Goal: Task Accomplishment & Management: Use online tool/utility

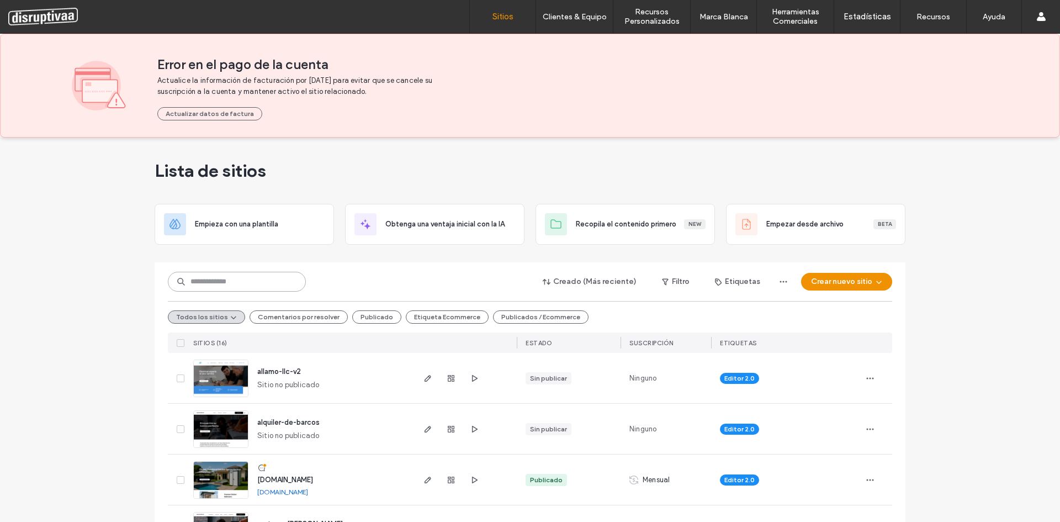
click at [210, 288] on input at bounding box center [237, 282] width 138 height 20
type input "*********"
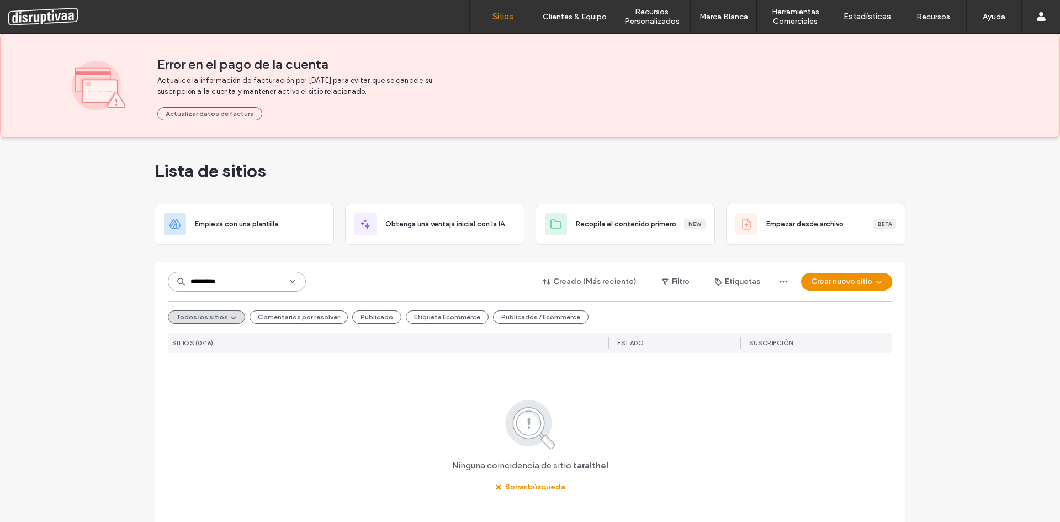
drag, startPoint x: 222, startPoint y: 282, endPoint x: 166, endPoint y: 288, distance: 56.1
click at [168, 288] on input "*********" at bounding box center [237, 282] width 138 height 20
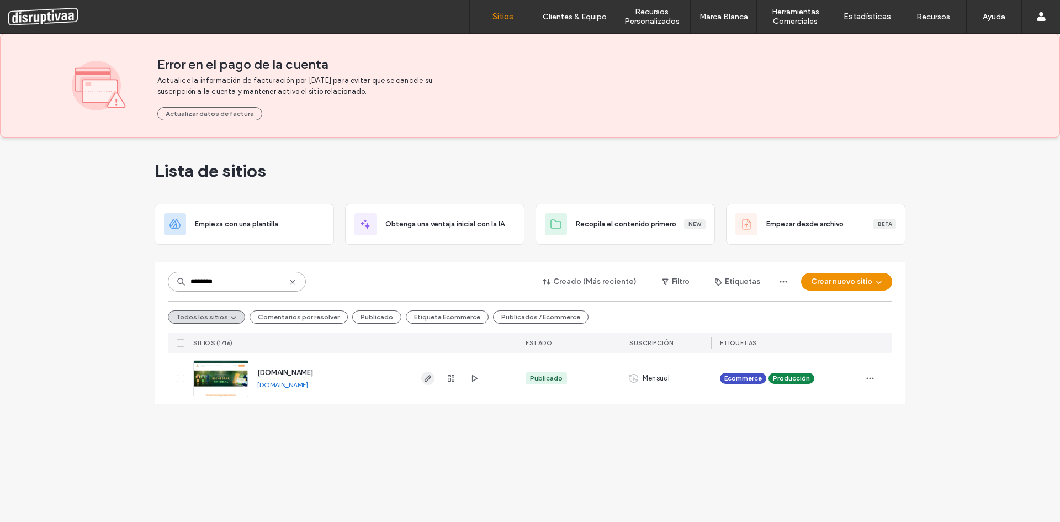
type input "********"
click at [428, 377] on use "button" at bounding box center [428, 378] width 7 height 7
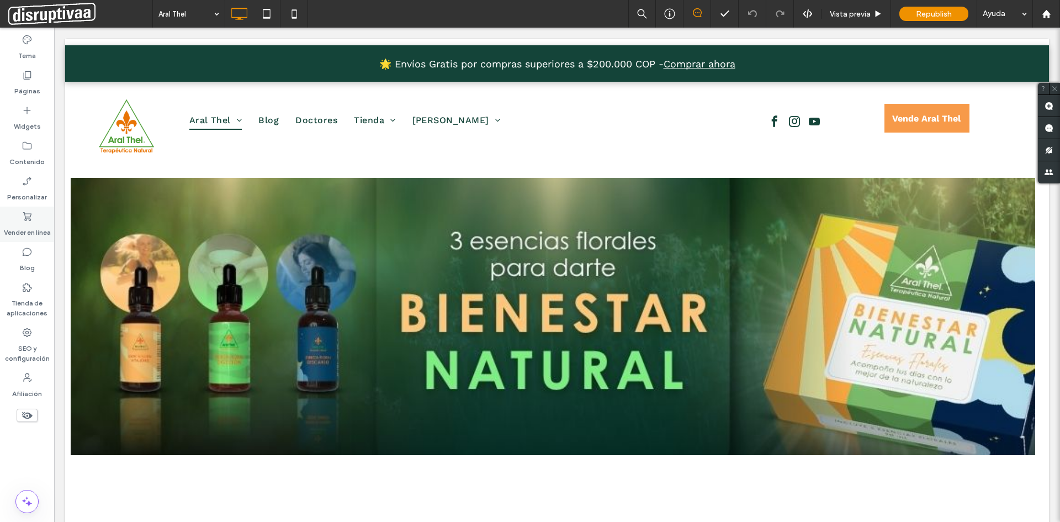
drag, startPoint x: 28, startPoint y: 219, endPoint x: 49, endPoint y: 225, distance: 21.8
click at [28, 219] on icon at bounding box center [27, 216] width 11 height 11
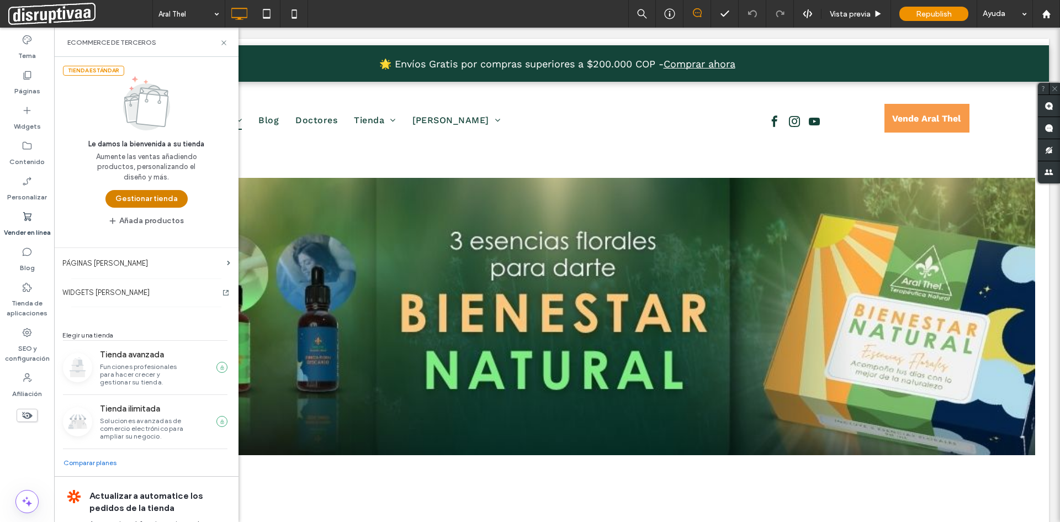
click at [142, 198] on button "Gestionar tienda" at bounding box center [146, 199] width 82 height 18
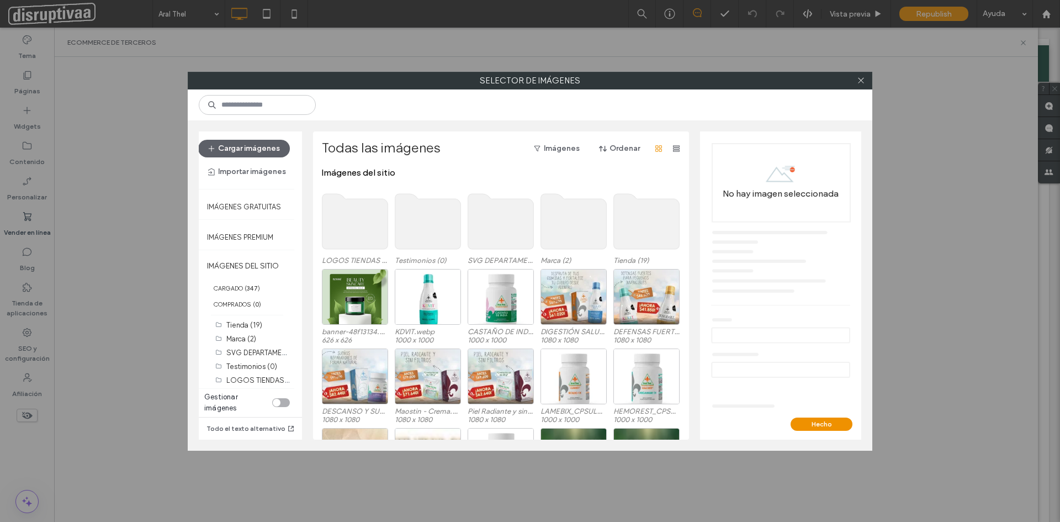
click at [633, 223] on use at bounding box center [647, 221] width 66 height 55
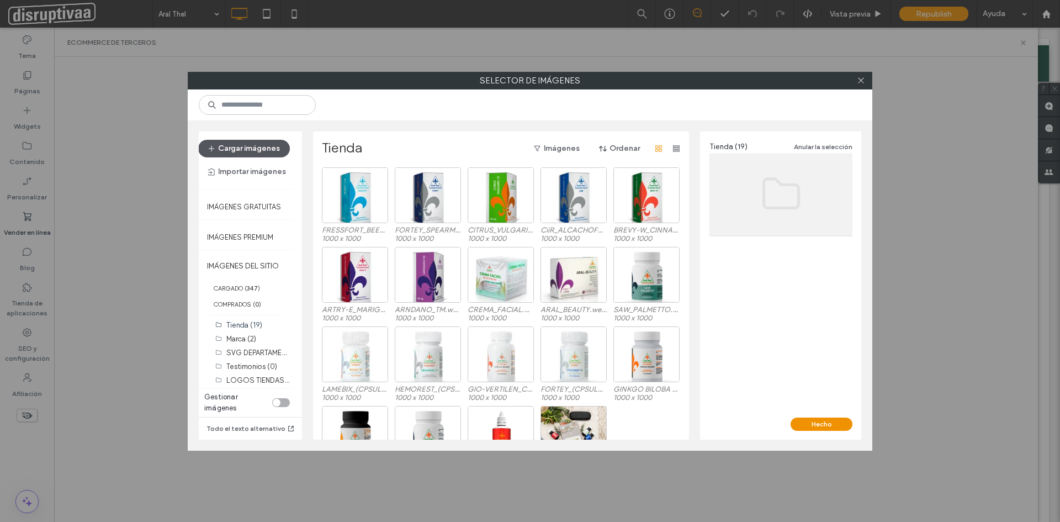
click at [232, 143] on button "Cargar imágenes" at bounding box center [244, 149] width 92 height 18
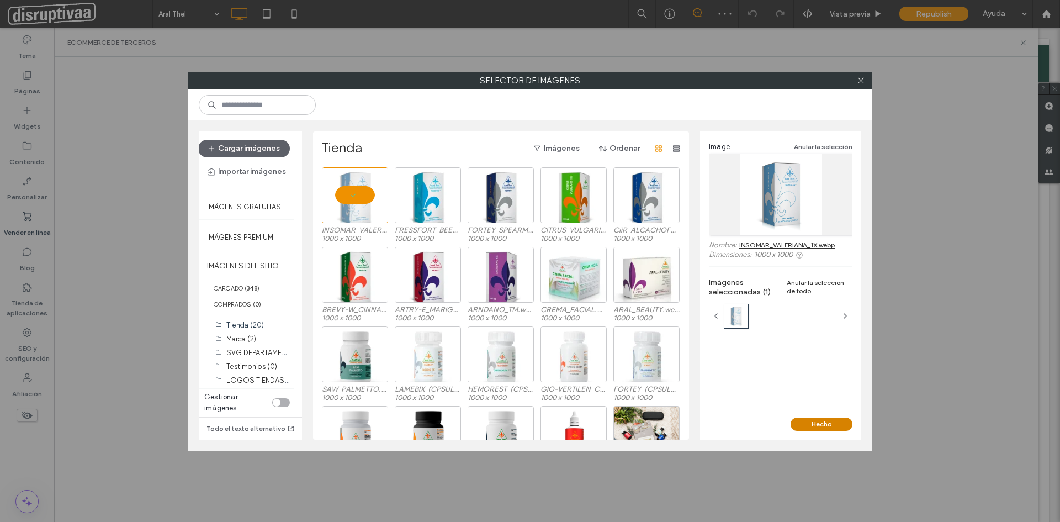
click at [819, 420] on button "Hecho" at bounding box center [822, 423] width 62 height 13
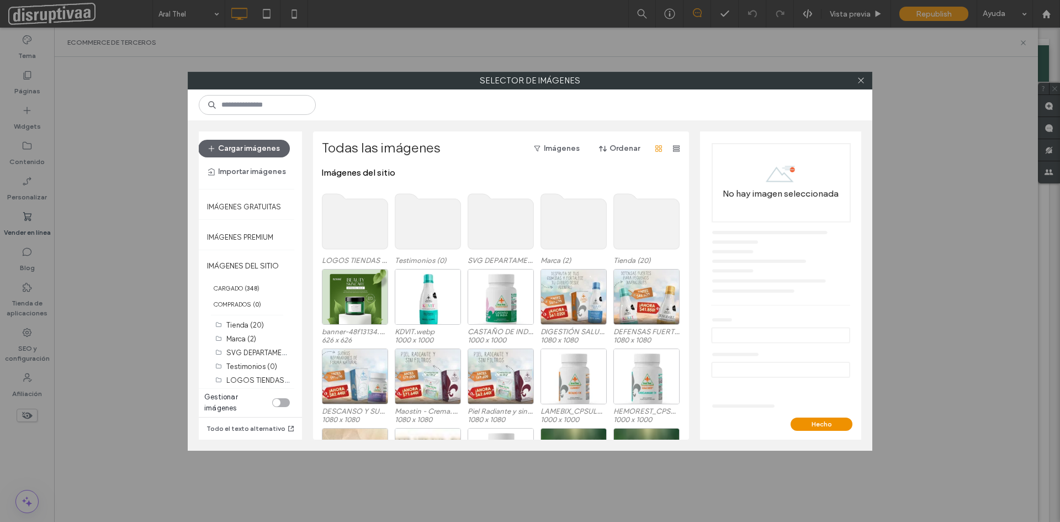
click at [652, 228] on use at bounding box center [647, 221] width 66 height 55
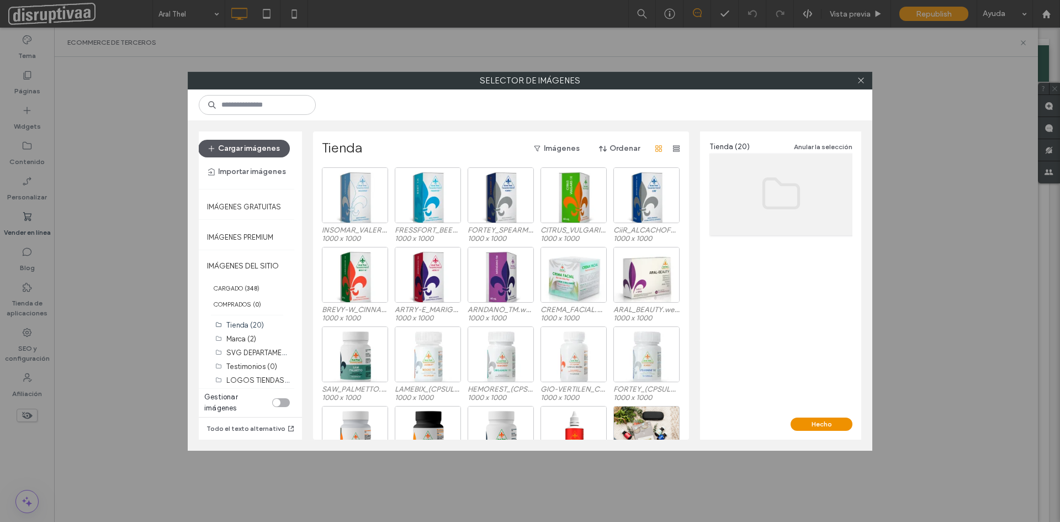
click at [242, 148] on button "Cargar imágenes" at bounding box center [244, 149] width 92 height 18
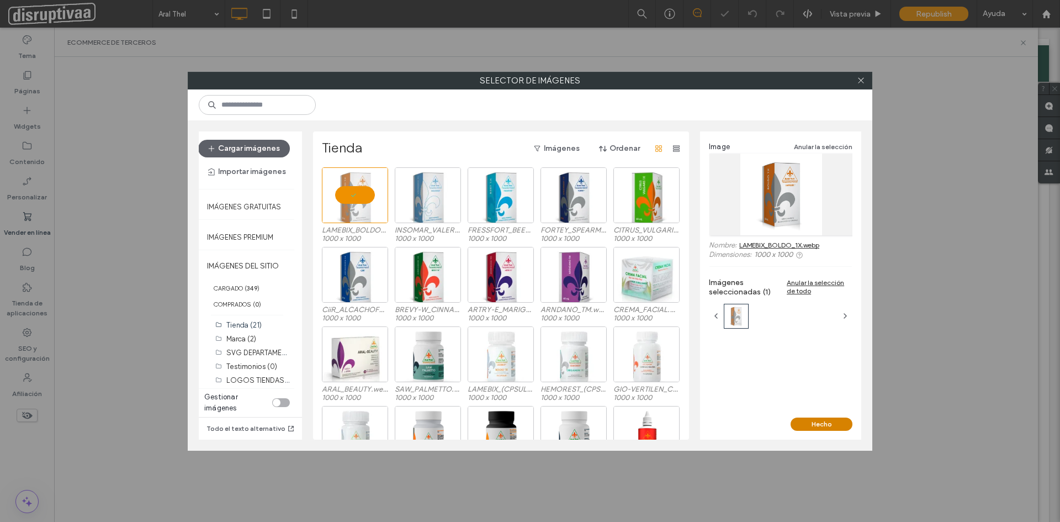
click at [833, 422] on button "Hecho" at bounding box center [822, 423] width 62 height 13
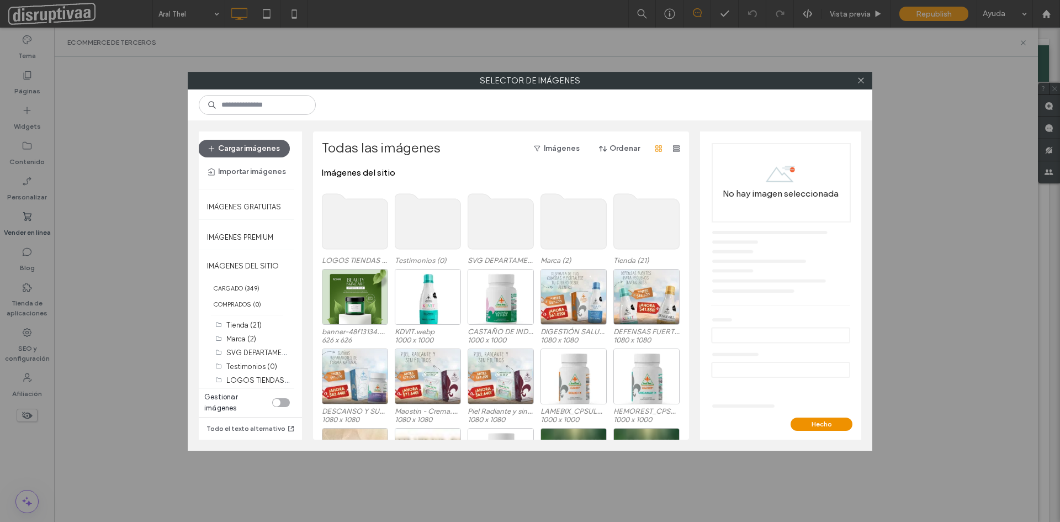
click at [642, 215] on use at bounding box center [647, 221] width 66 height 55
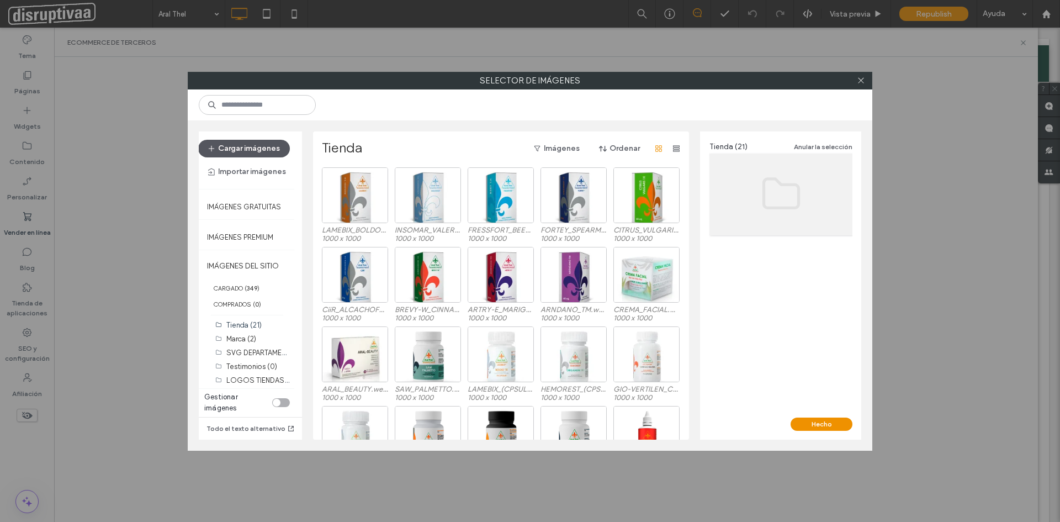
click at [258, 144] on button "Cargar imágenes" at bounding box center [244, 149] width 92 height 18
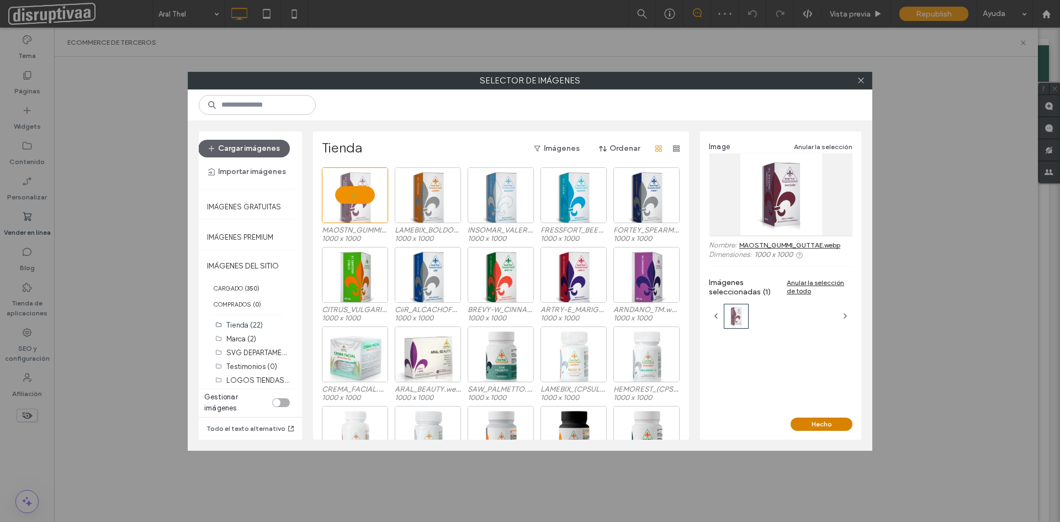
click at [832, 424] on button "Hecho" at bounding box center [822, 423] width 62 height 13
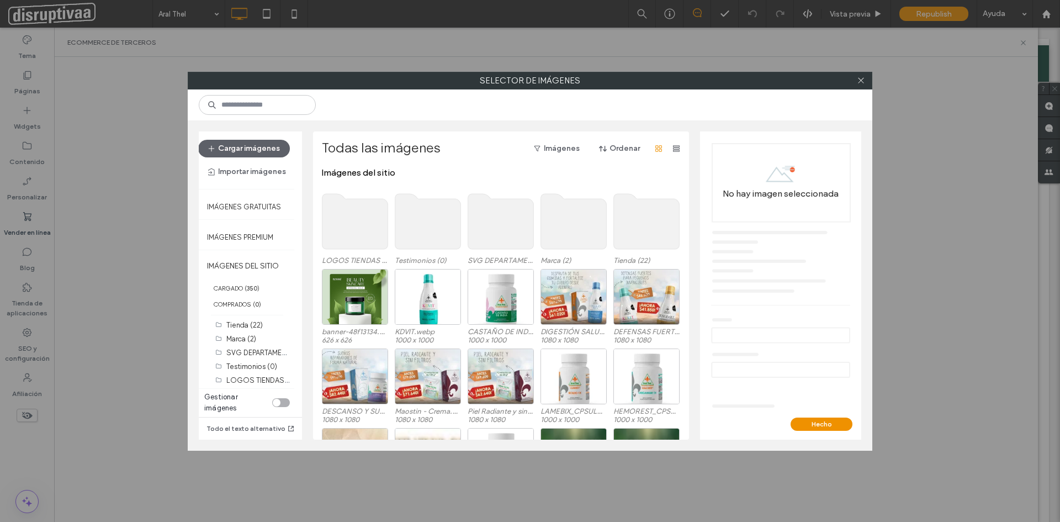
click at [636, 219] on use at bounding box center [647, 221] width 66 height 55
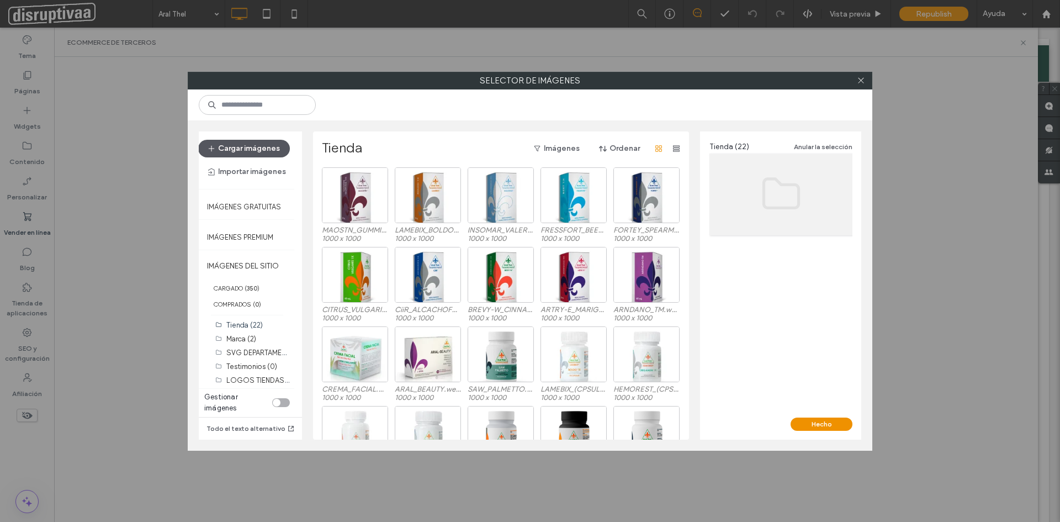
click at [246, 154] on button "Cargar imágenes" at bounding box center [244, 149] width 92 height 18
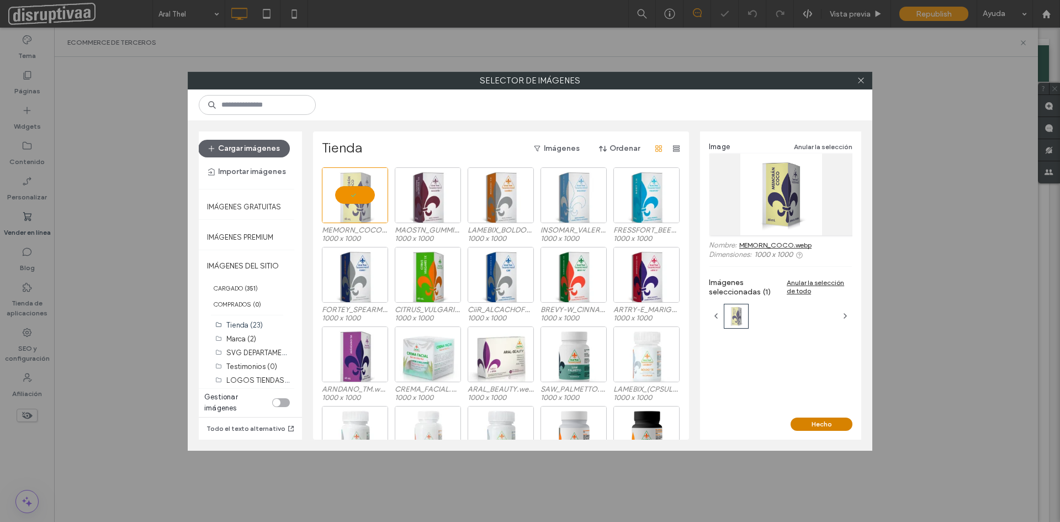
click at [818, 421] on button "Hecho" at bounding box center [822, 423] width 62 height 13
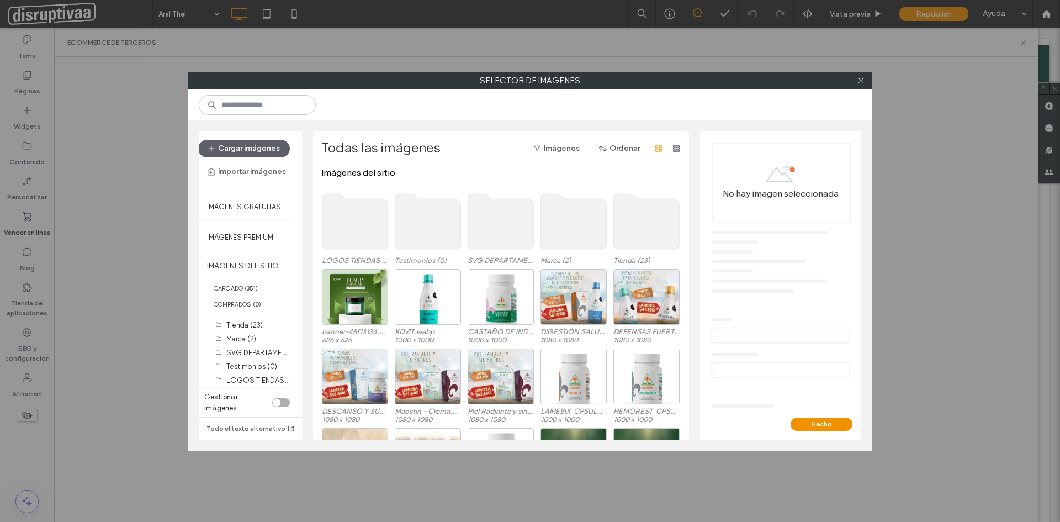
click at [654, 221] on use at bounding box center [647, 221] width 66 height 55
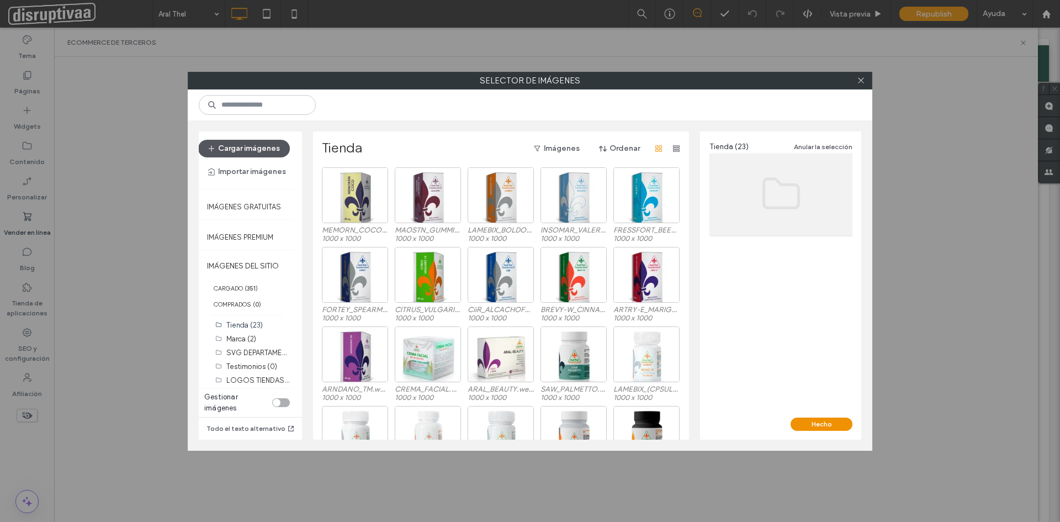
click at [248, 145] on button "Cargar imágenes" at bounding box center [244, 149] width 92 height 18
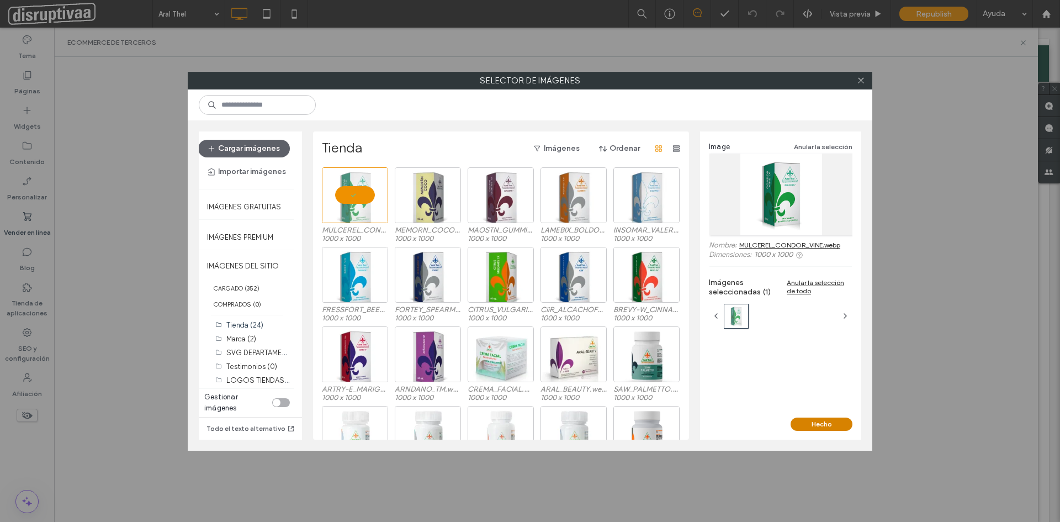
click at [827, 420] on button "Hecho" at bounding box center [822, 423] width 62 height 13
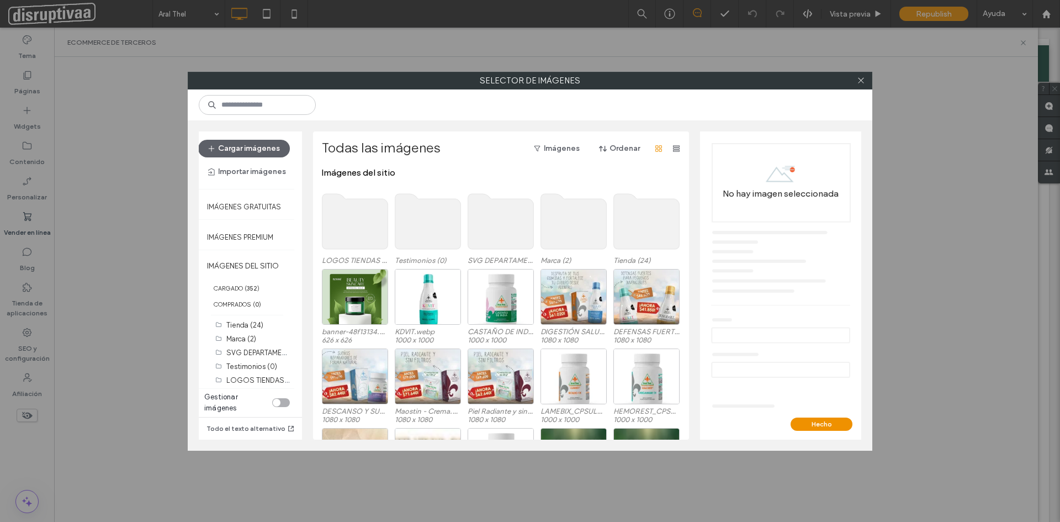
click at [657, 216] on use at bounding box center [647, 221] width 66 height 55
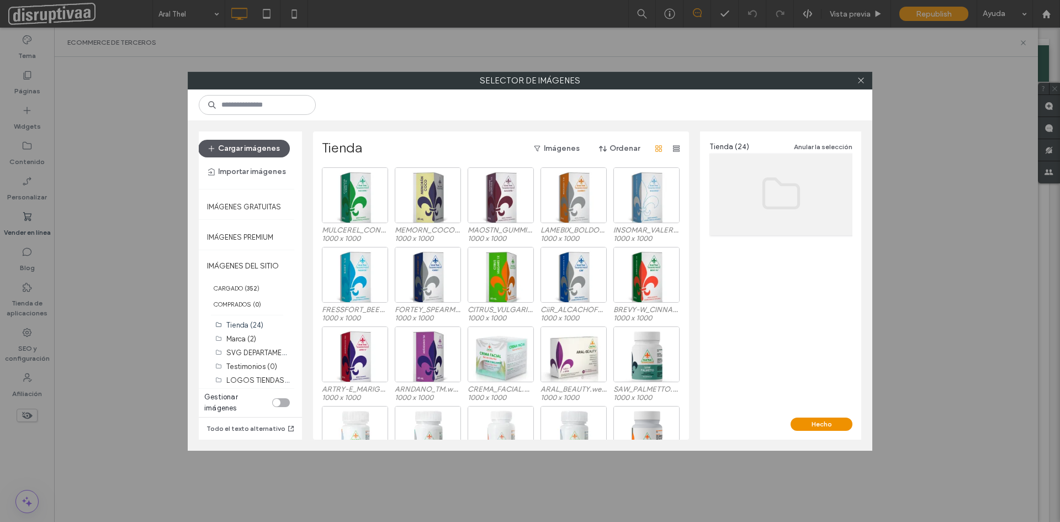
click at [253, 145] on button "Cargar imágenes" at bounding box center [244, 149] width 92 height 18
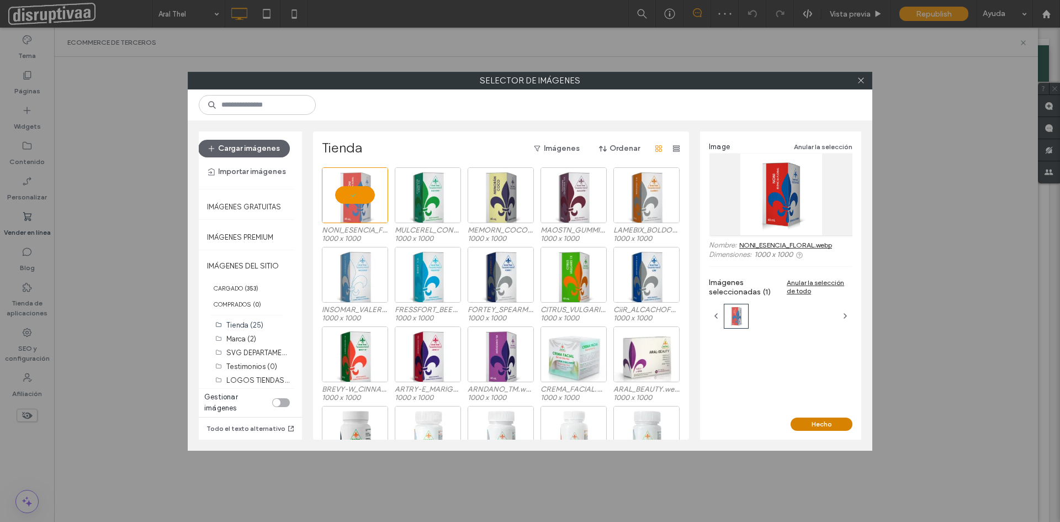
click at [817, 421] on button "Hecho" at bounding box center [822, 423] width 62 height 13
